Goal: Information Seeking & Learning: Learn about a topic

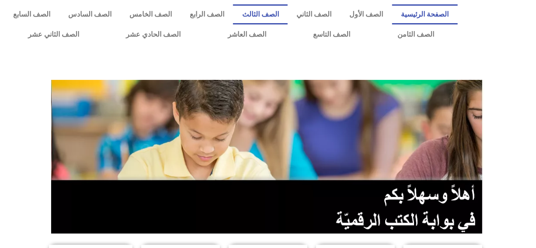
click at [271, 10] on link "الصف الثالث" at bounding box center [260, 14] width 55 height 20
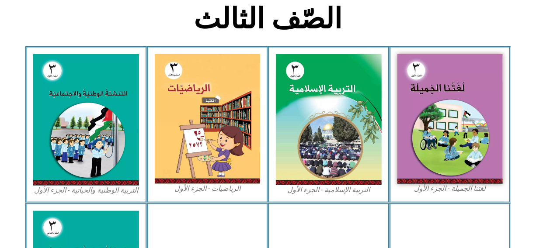
scroll to position [260, 0]
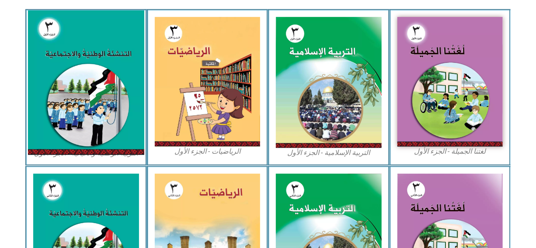
click at [66, 79] on img at bounding box center [86, 82] width 116 height 145
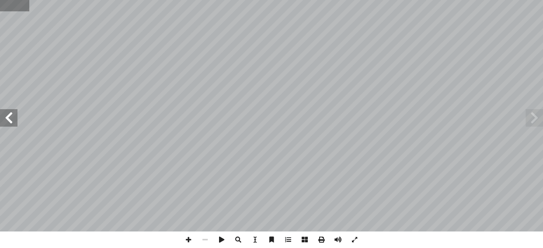
click at [4, 7] on input "text" at bounding box center [14, 5] width 29 height 11
type input "**"
click at [4, 7] on input "text" at bounding box center [21, 5] width 42 height 11
type input "**"
click at [4, 119] on span at bounding box center [8, 117] width 17 height 17
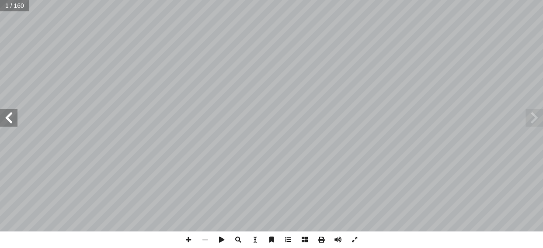
click at [11, 116] on span at bounding box center [8, 117] width 17 height 17
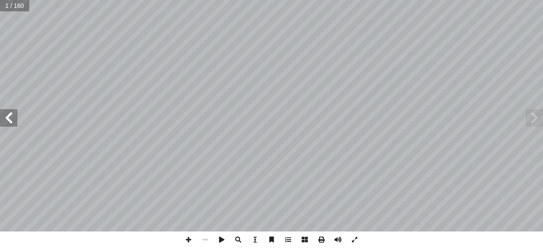
click at [11, 116] on span at bounding box center [8, 117] width 17 height 17
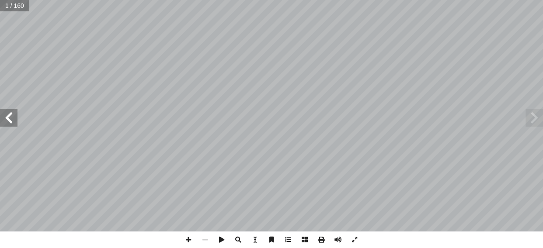
click at [11, 116] on span at bounding box center [8, 117] width 17 height 17
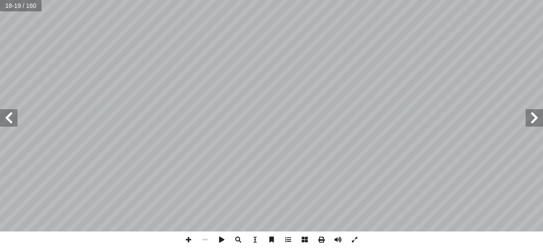
click at [13, 122] on span at bounding box center [8, 117] width 17 height 17
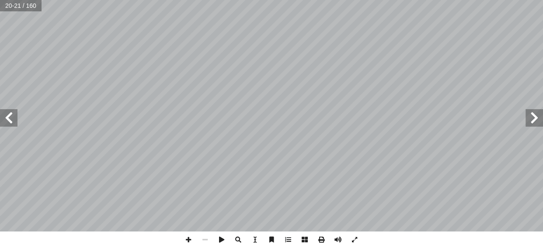
click at [13, 122] on span at bounding box center [8, 117] width 17 height 17
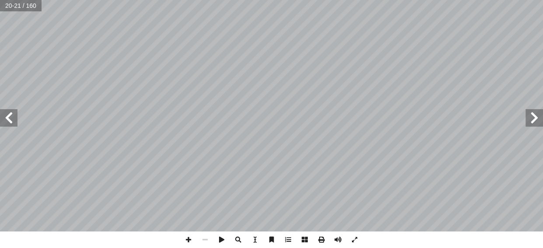
click at [13, 122] on span at bounding box center [8, 117] width 17 height 17
click at [187, 238] on span at bounding box center [188, 240] width 17 height 17
